Goal: Entertainment & Leisure: Consume media (video, audio)

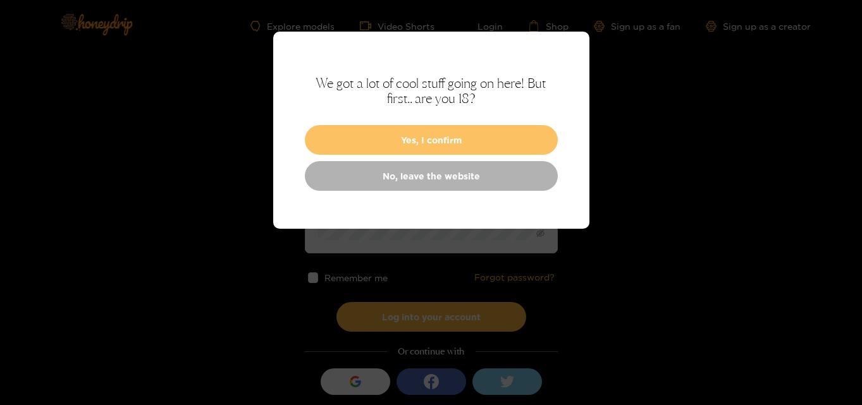
click at [443, 140] on button "Yes, I confirm" at bounding box center [431, 140] width 253 height 30
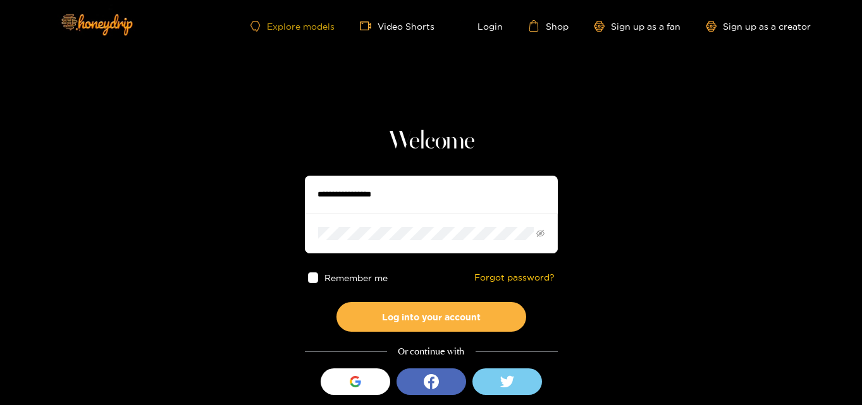
click at [273, 25] on link "Explore models" at bounding box center [291, 26] width 83 height 11
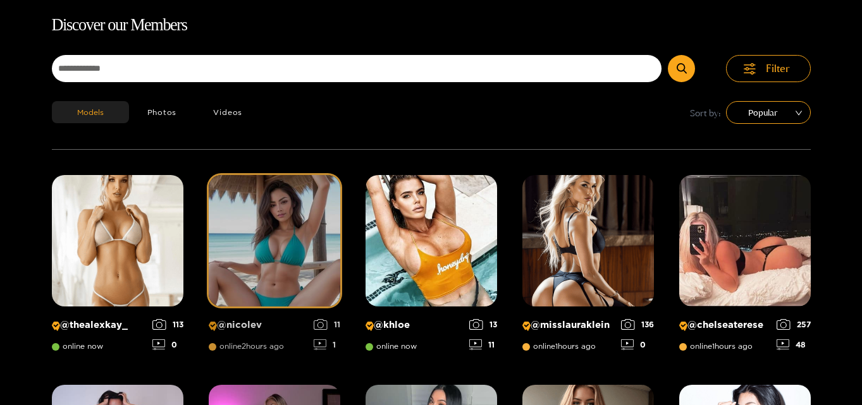
scroll to position [81, 0]
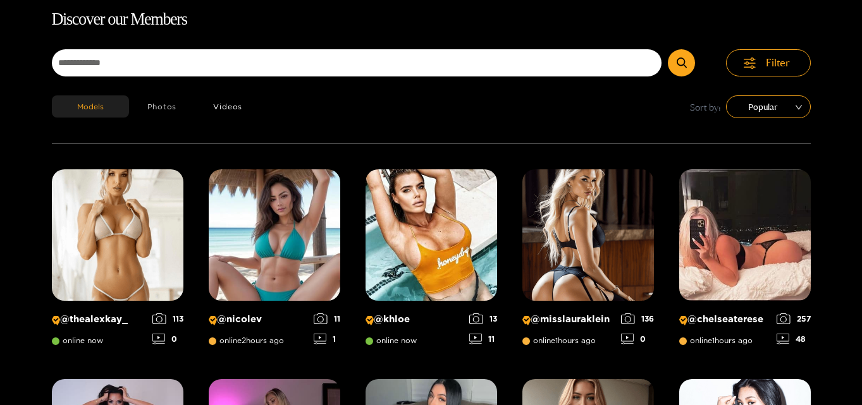
click at [168, 101] on button "Photos" at bounding box center [162, 106] width 66 height 22
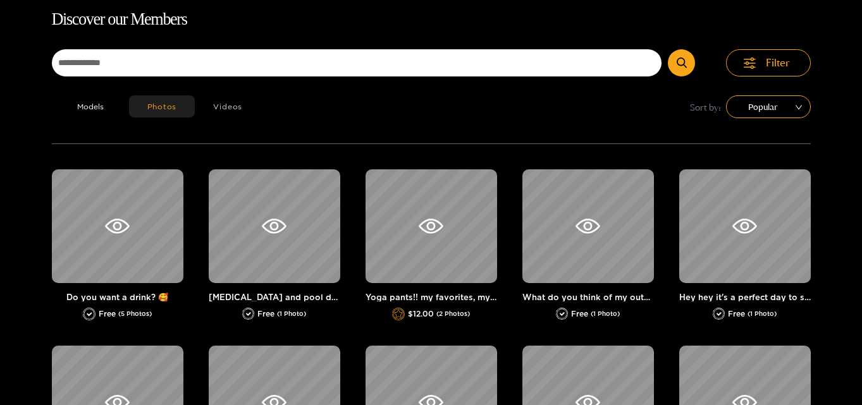
click at [217, 104] on button "Videos" at bounding box center [228, 106] width 66 height 22
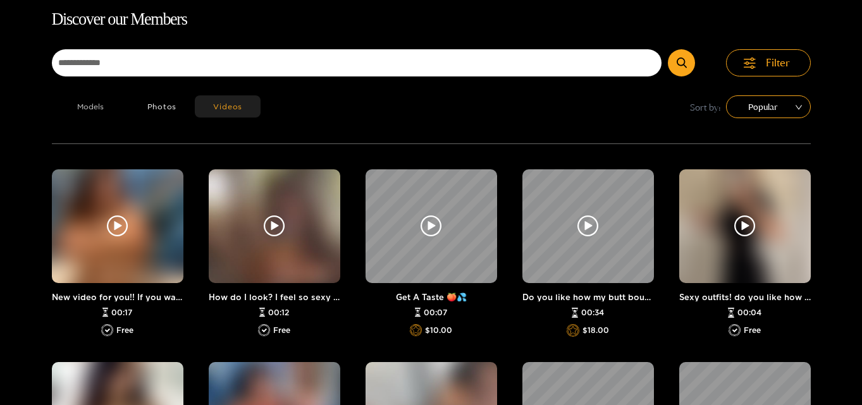
type button "videos"
click at [94, 107] on button "Models" at bounding box center [90, 106] width 77 height 22
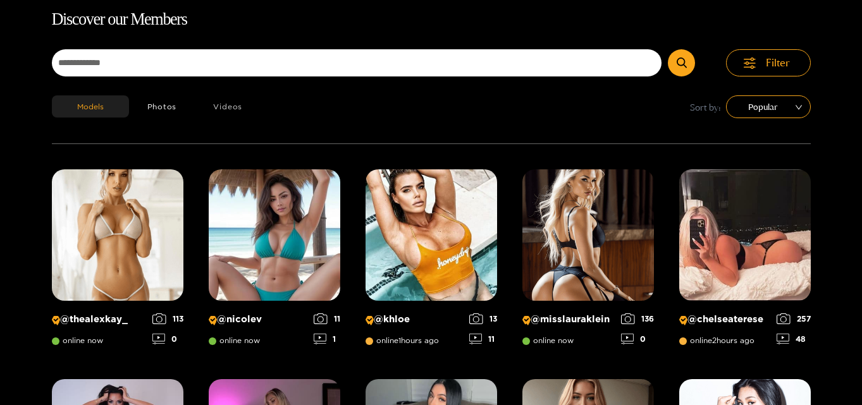
click at [230, 102] on button "Videos" at bounding box center [228, 106] width 66 height 22
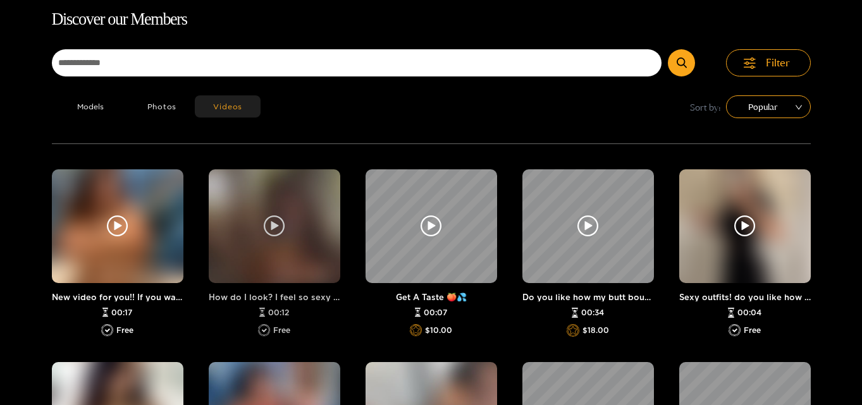
click at [273, 240] on div at bounding box center [275, 226] width 132 height 114
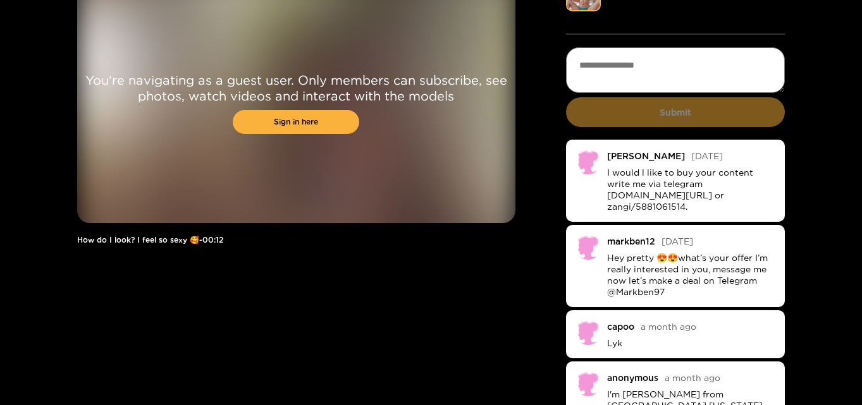
scroll to position [81, 0]
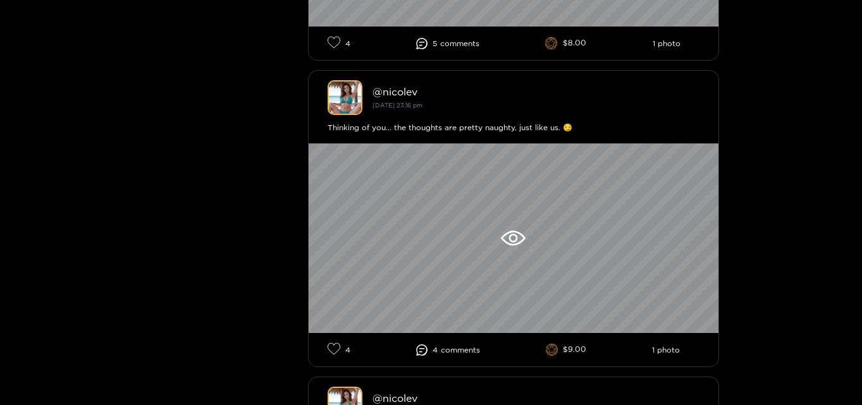
scroll to position [1012, 0]
